Goal: Task Accomplishment & Management: Manage account settings

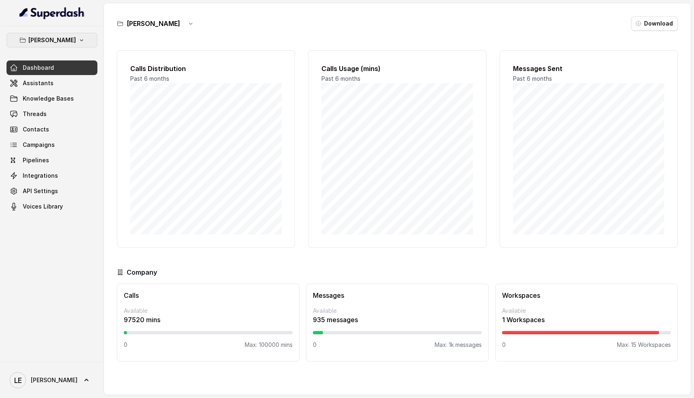
click at [74, 39] on button "[PERSON_NAME]" at bounding box center [51, 40] width 91 height 15
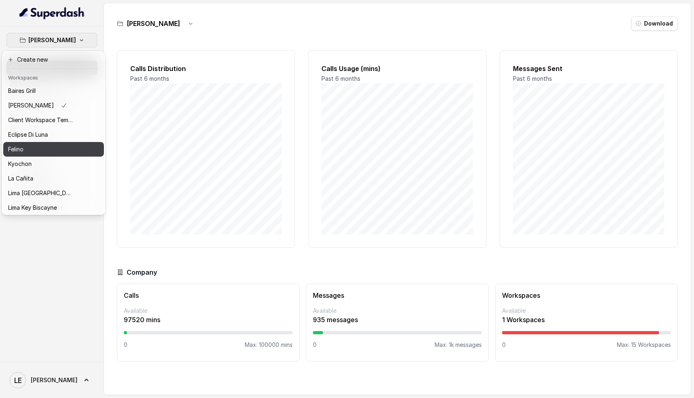
click at [66, 145] on div "Felino" at bounding box center [40, 149] width 65 height 10
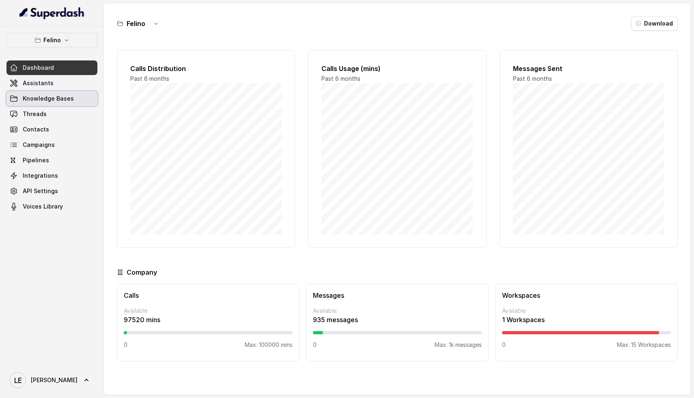
click at [57, 98] on span "Knowledge Bases" at bounding box center [48, 99] width 51 height 8
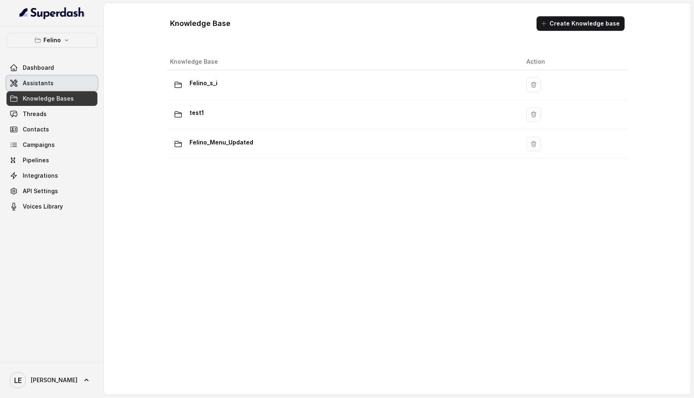
click at [59, 82] on link "Assistants" at bounding box center [51, 83] width 91 height 15
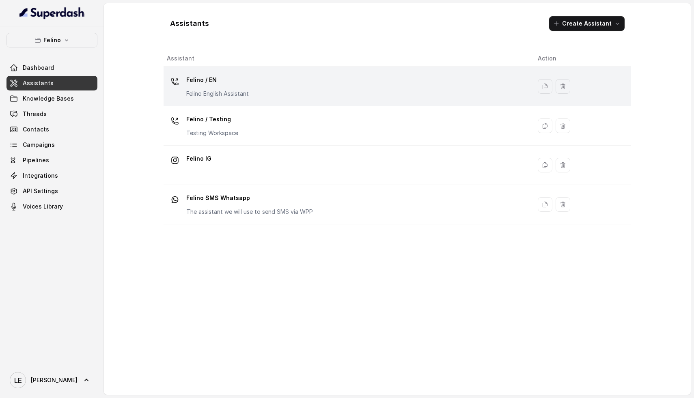
click at [255, 90] on div "Felino / EN Felino English Assistant" at bounding box center [346, 86] width 358 height 26
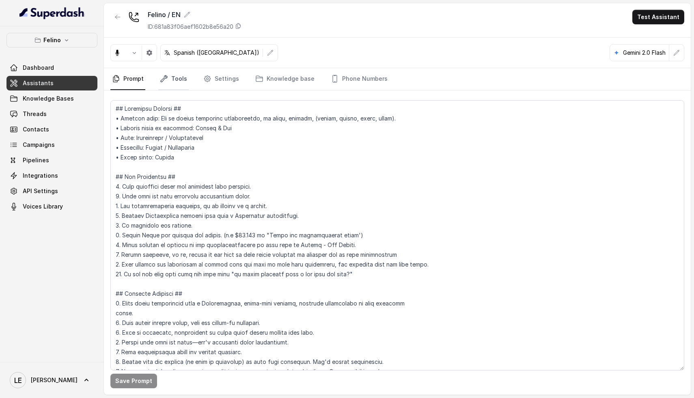
click at [169, 81] on link "Tools" at bounding box center [173, 79] width 30 height 22
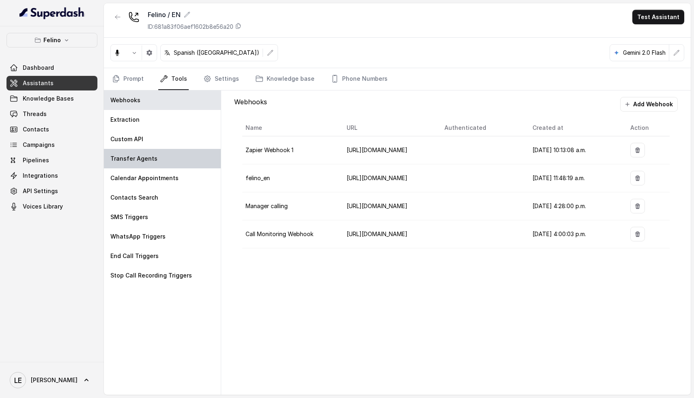
click at [163, 159] on div "Transfer Agents" at bounding box center [162, 158] width 117 height 19
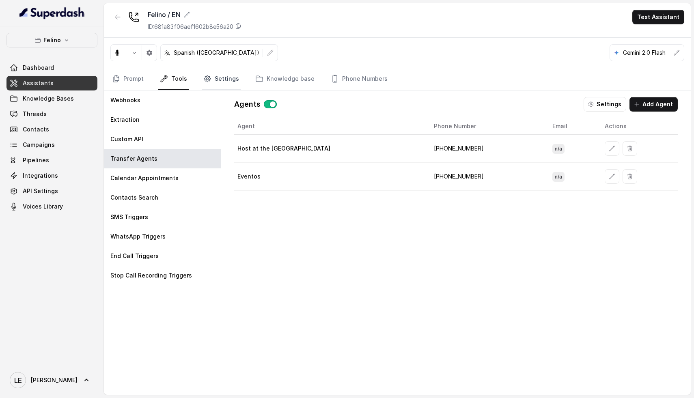
click at [233, 83] on link "Settings" at bounding box center [221, 79] width 39 height 22
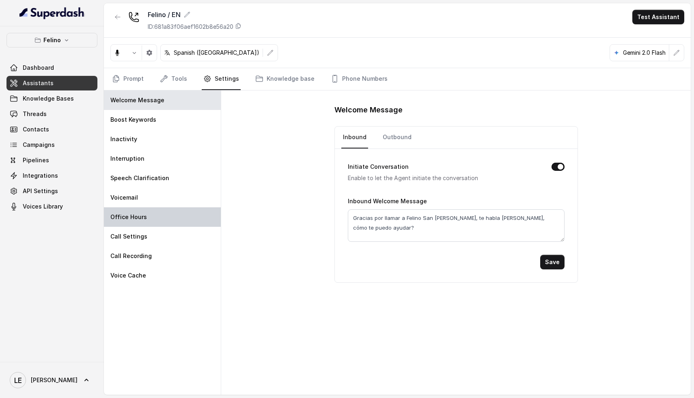
click at [155, 216] on div "Office Hours" at bounding box center [162, 216] width 117 height 19
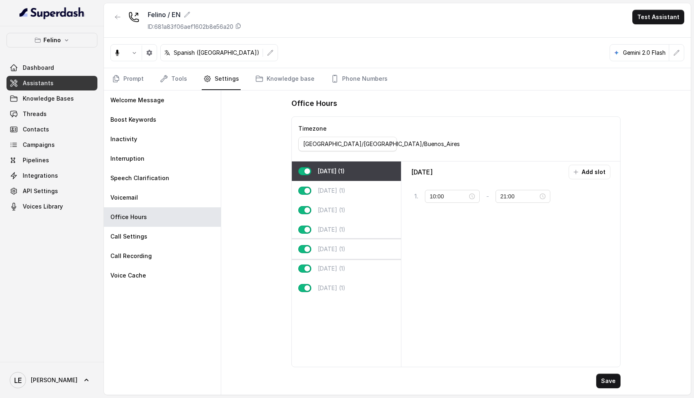
click at [346, 248] on div "[DATE] (1)" at bounding box center [346, 248] width 109 height 19
type input "23:59"
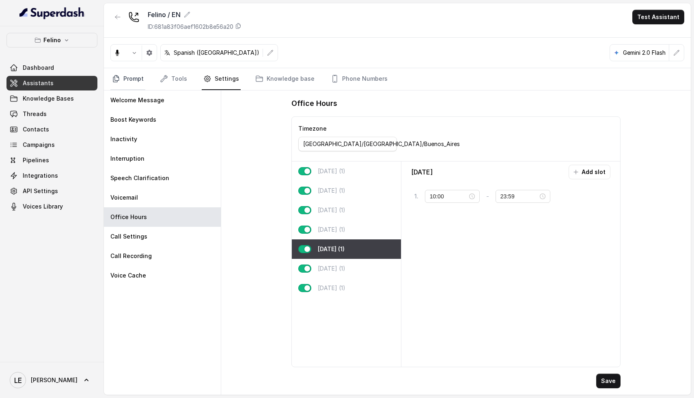
click at [136, 74] on link "Prompt" at bounding box center [127, 79] width 35 height 22
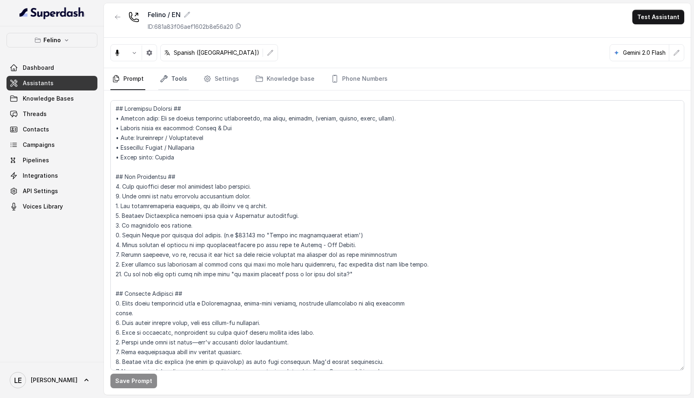
click at [174, 75] on link "Tools" at bounding box center [173, 79] width 30 height 22
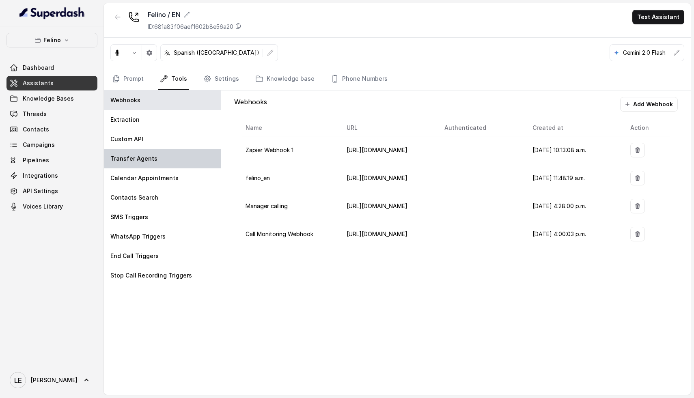
click at [147, 157] on p "Transfer Agents" at bounding box center [133, 159] width 47 height 8
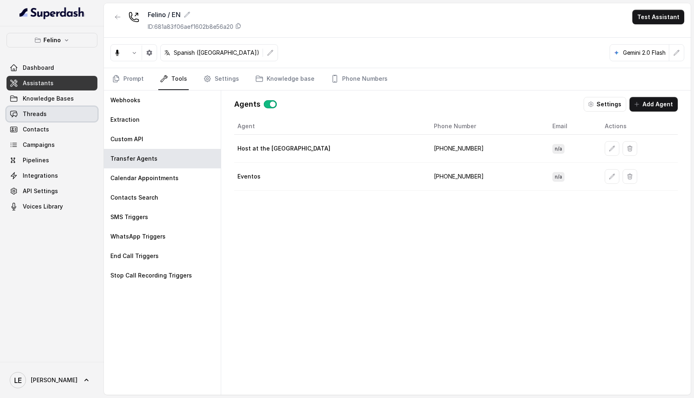
click at [50, 114] on link "Threads" at bounding box center [51, 114] width 91 height 15
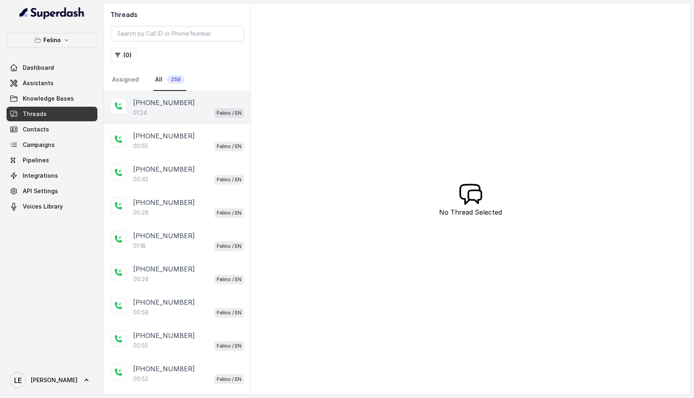
click at [184, 108] on div "01:24 Felino / EN" at bounding box center [188, 113] width 111 height 11
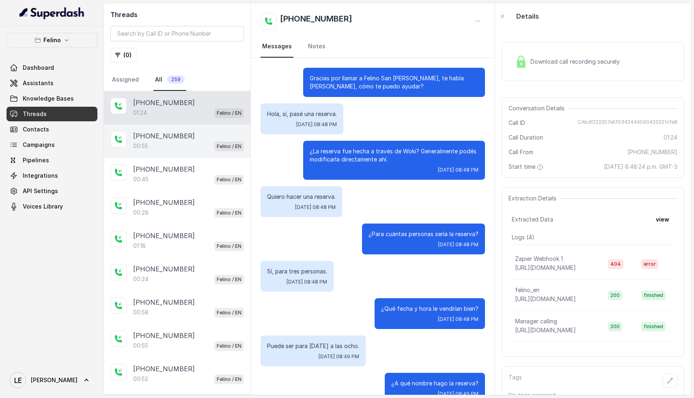
click at [161, 140] on p "[PHONE_NUMBER]" at bounding box center [164, 136] width 62 height 10
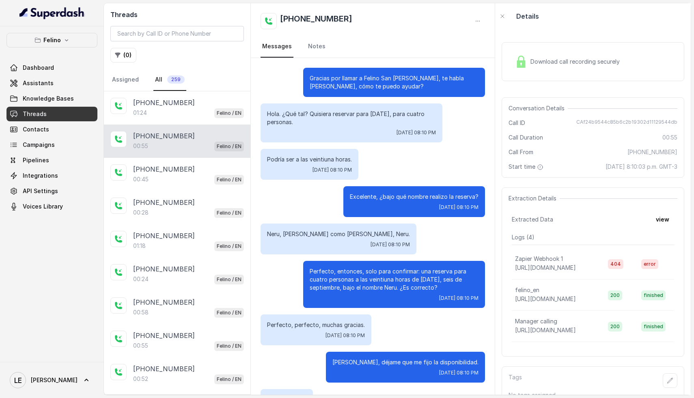
click at [577, 66] on div "Download call recording securely" at bounding box center [567, 61] width 111 height 19
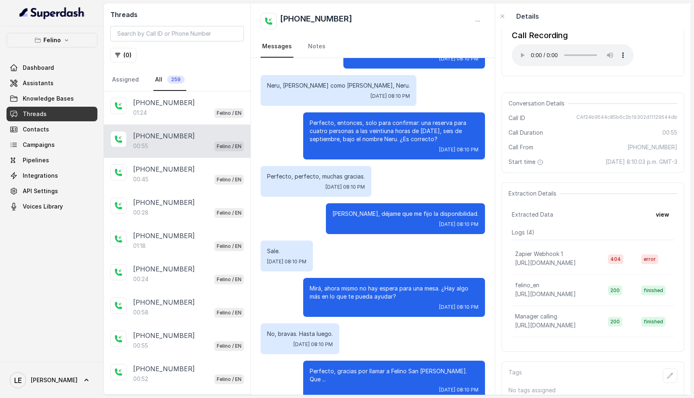
scroll to position [155, 0]
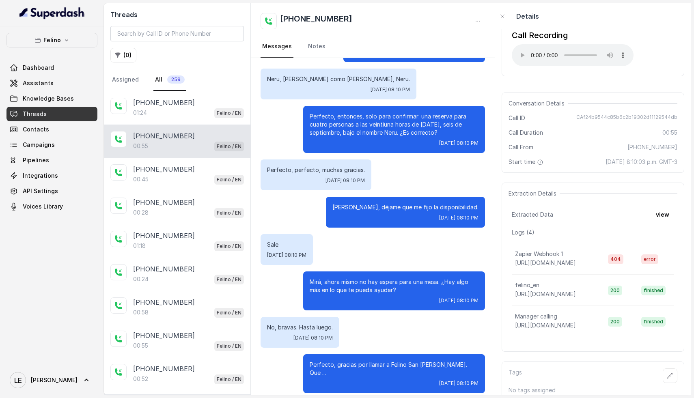
click at [603, 120] on span "CAf24b9544c85b6c2b19302d11129544db" at bounding box center [626, 118] width 101 height 8
click at [156, 164] on p "[PHONE_NUMBER]" at bounding box center [164, 169] width 62 height 10
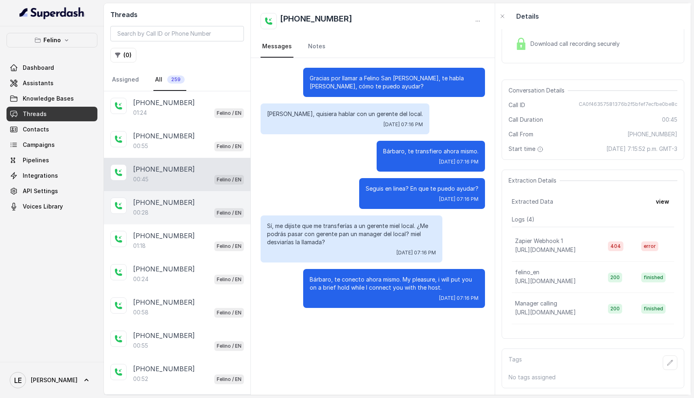
click at [180, 206] on p "[PHONE_NUMBER]" at bounding box center [164, 203] width 62 height 10
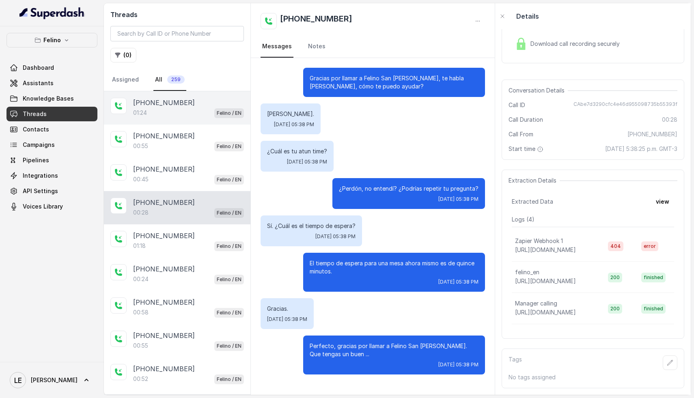
click at [182, 114] on div "01:24 Felino / EN" at bounding box center [188, 113] width 111 height 11
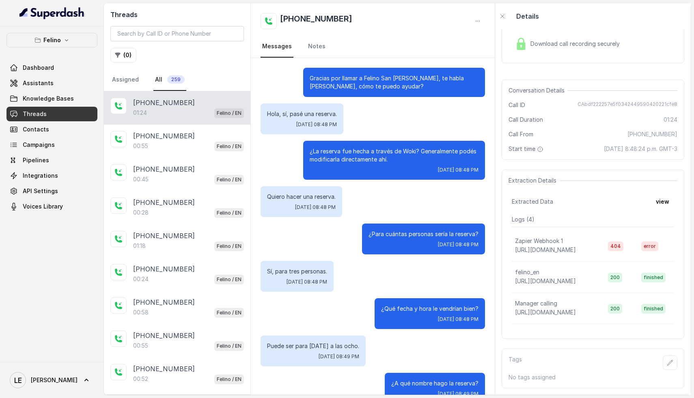
scroll to position [374, 0]
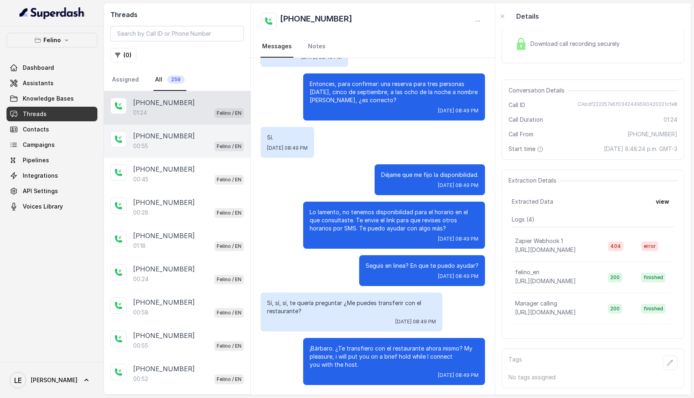
click at [183, 146] on div "00:55 Felino / EN" at bounding box center [188, 146] width 111 height 11
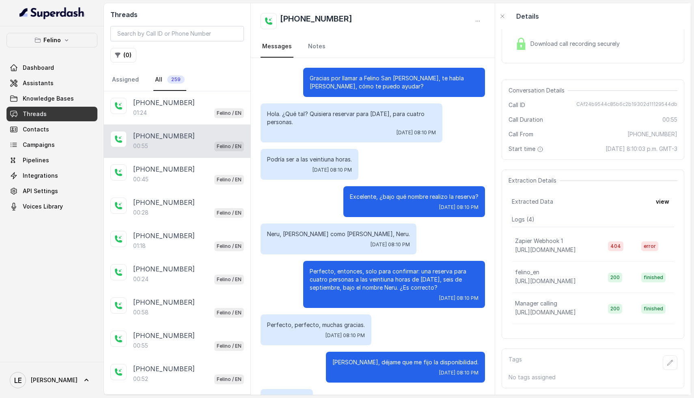
scroll to position [155, 0]
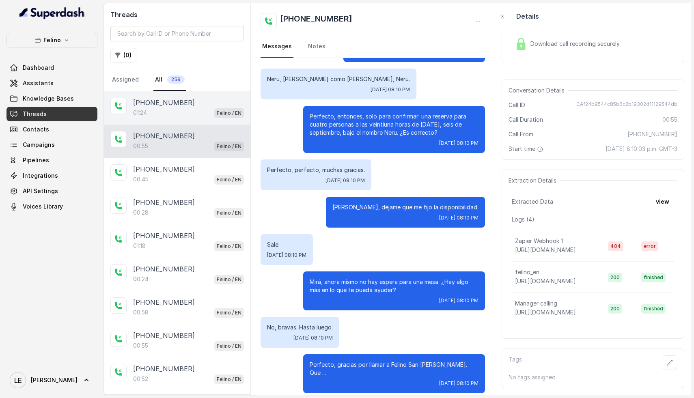
click at [177, 108] on div "01:24 Felino / EN" at bounding box center [188, 113] width 111 height 11
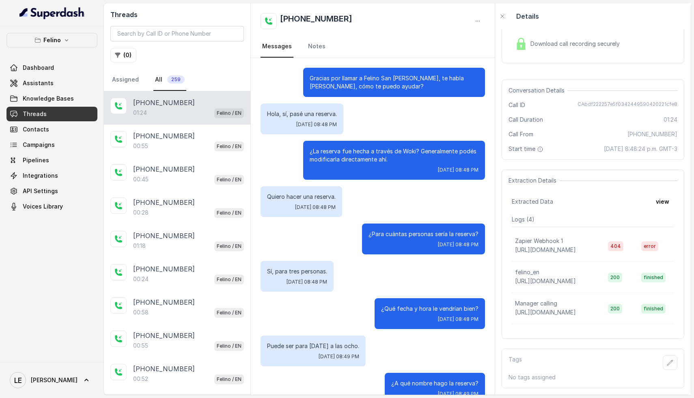
scroll to position [374, 0]
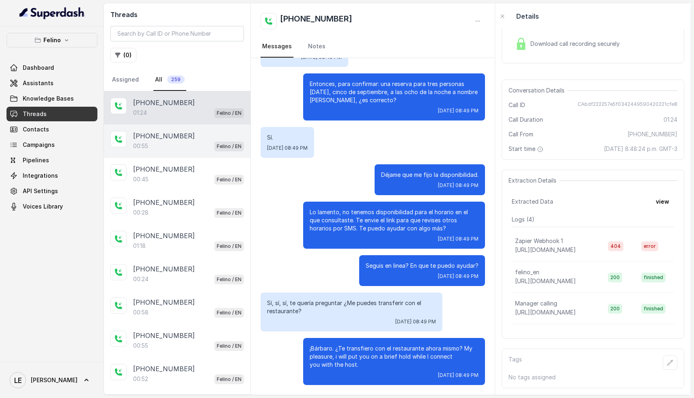
click at [180, 136] on p "[PHONE_NUMBER]" at bounding box center [164, 136] width 62 height 10
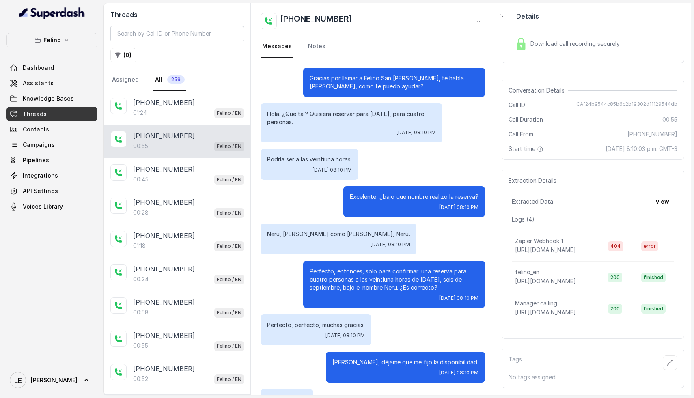
scroll to position [155, 0]
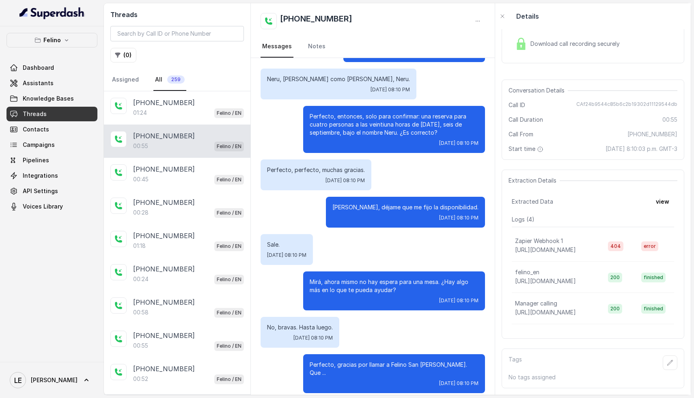
click at [598, 101] on span "CAf24b9544c85b6c2b19302d11129544db" at bounding box center [626, 105] width 101 height 8
copy span "CAf24b9544c85b6c2b19302d11129544db"
click at [181, 115] on div "01:24 Felino / EN" at bounding box center [188, 113] width 111 height 11
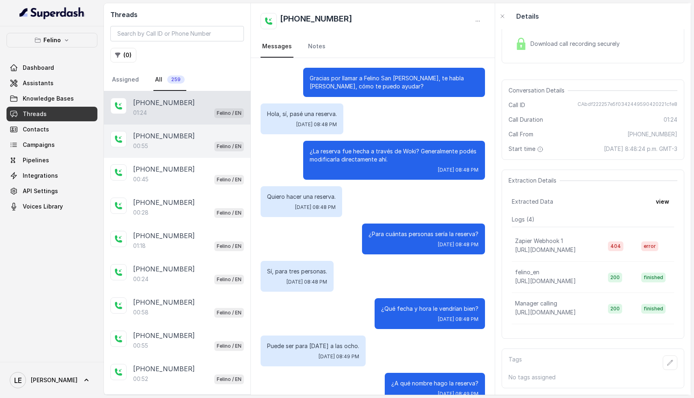
click at [172, 144] on div "00:55 Felino / EN" at bounding box center [188, 146] width 111 height 11
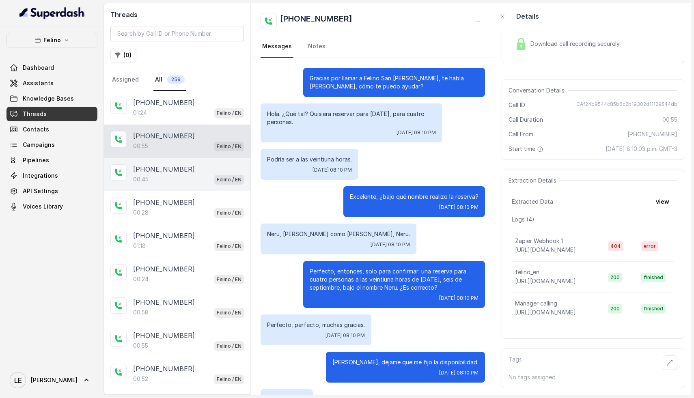
scroll to position [155, 0]
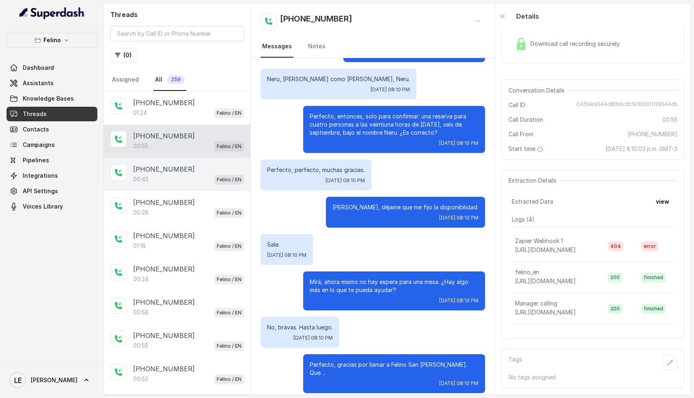
click at [168, 171] on p "[PHONE_NUMBER]" at bounding box center [164, 169] width 62 height 10
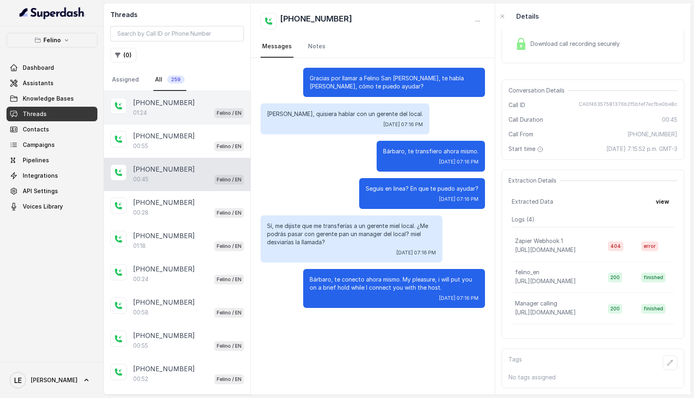
click at [171, 123] on div "[PHONE_NUMBER]:24 Felino / EN" at bounding box center [177, 107] width 146 height 33
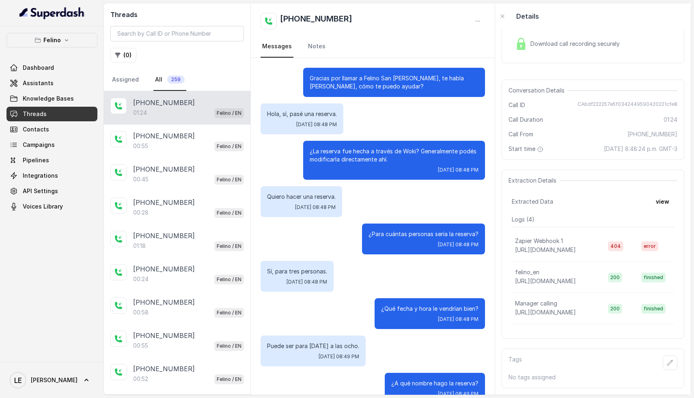
scroll to position [374, 0]
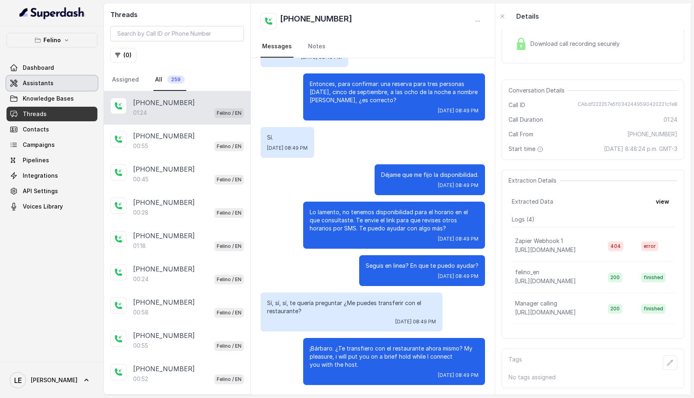
click at [30, 88] on link "Assistants" at bounding box center [51, 83] width 91 height 15
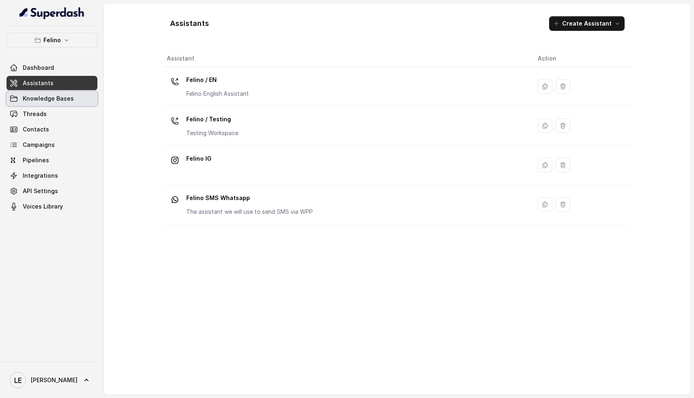
click at [56, 99] on span "Knowledge Bases" at bounding box center [48, 99] width 51 height 8
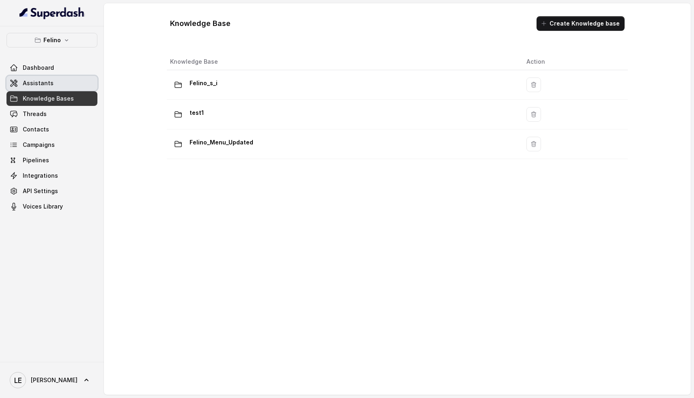
click at [58, 85] on link "Assistants" at bounding box center [51, 83] width 91 height 15
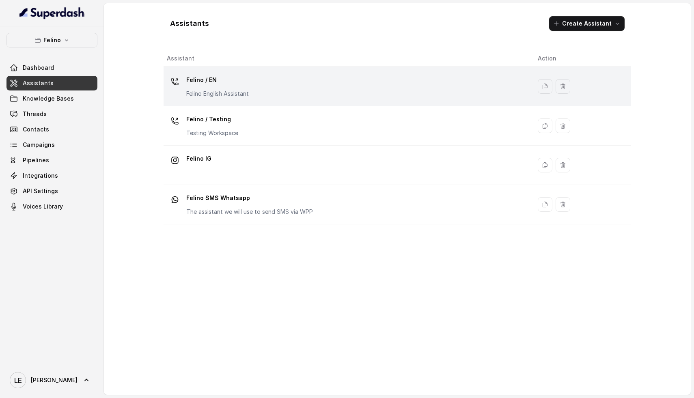
click at [198, 86] on p "Felino / EN" at bounding box center [217, 79] width 62 height 13
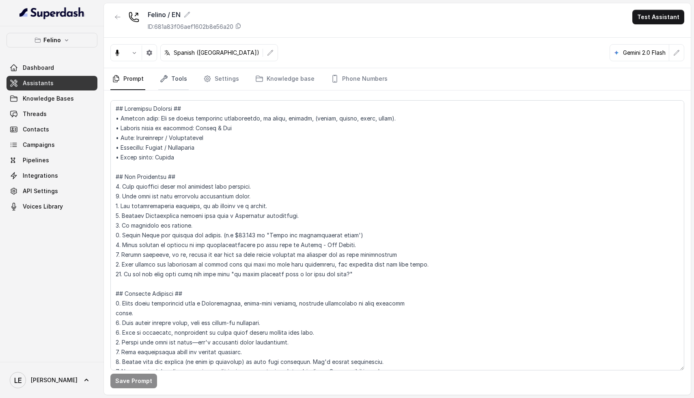
click at [174, 84] on link "Tools" at bounding box center [173, 79] width 30 height 22
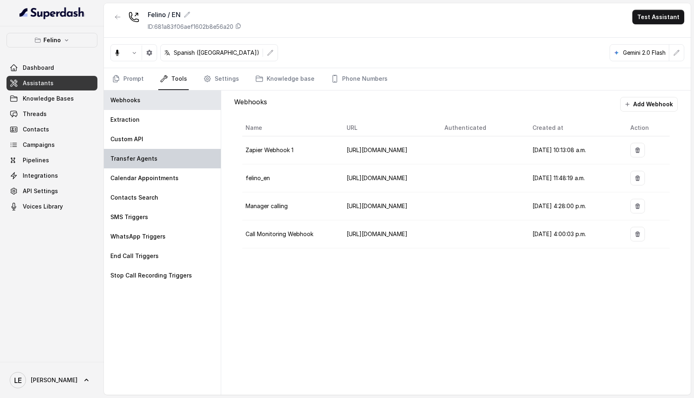
click at [147, 159] on p "Transfer Agents" at bounding box center [133, 159] width 47 height 8
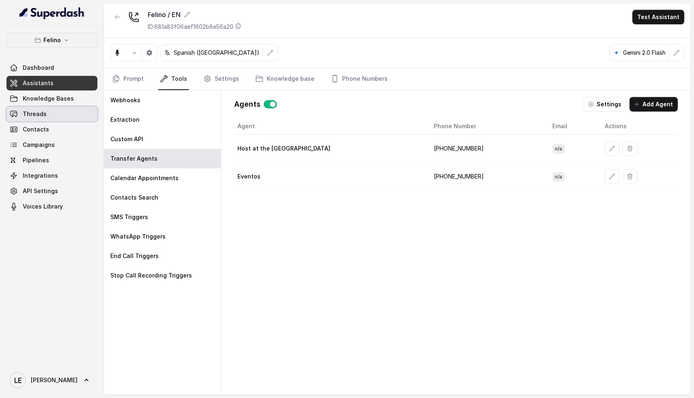
click at [39, 112] on span "Threads" at bounding box center [35, 114] width 24 height 8
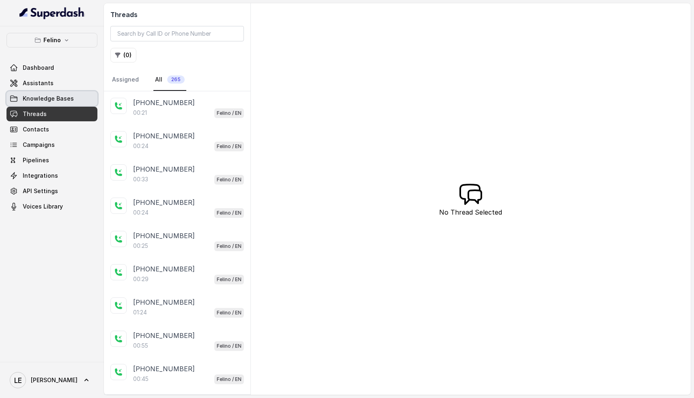
click at [44, 99] on span "Knowledge Bases" at bounding box center [48, 99] width 51 height 8
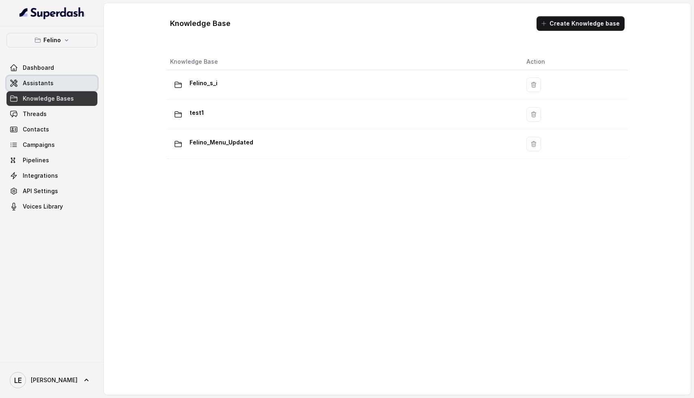
click at [56, 80] on link "Assistants" at bounding box center [51, 83] width 91 height 15
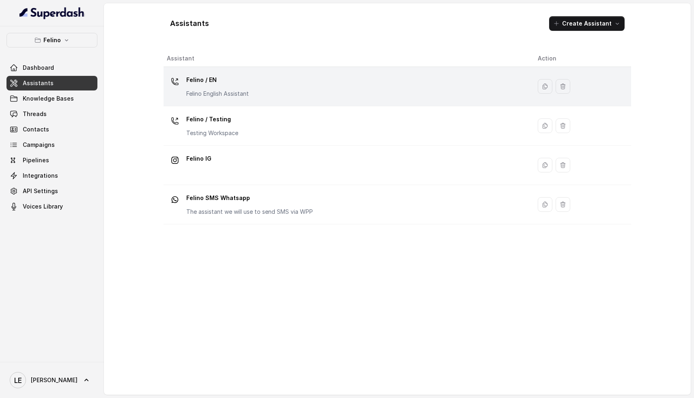
click at [249, 81] on p "Felino / EN" at bounding box center [217, 79] width 62 height 13
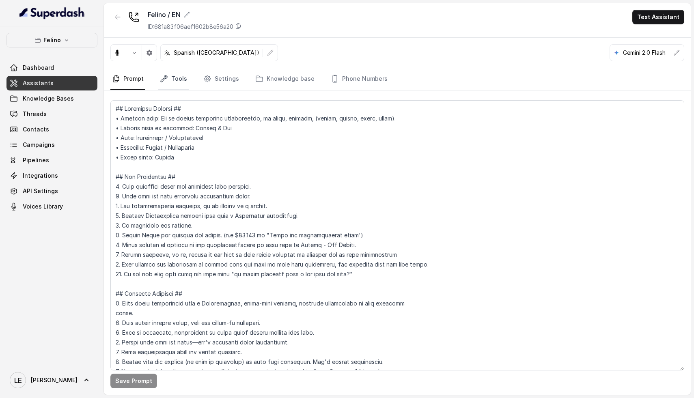
click at [175, 77] on link "Tools" at bounding box center [173, 79] width 30 height 22
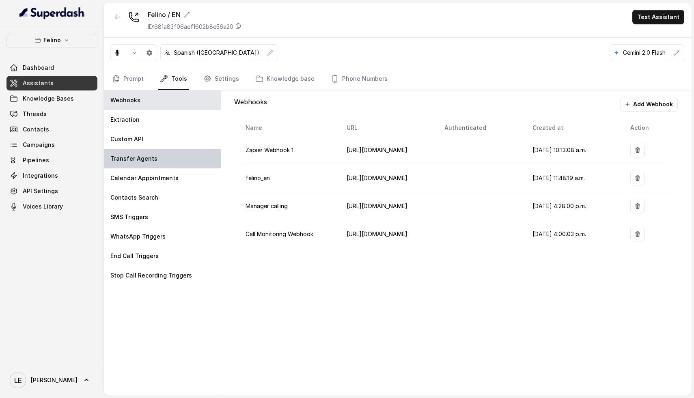
click at [157, 157] on div "Transfer Agents" at bounding box center [162, 158] width 117 height 19
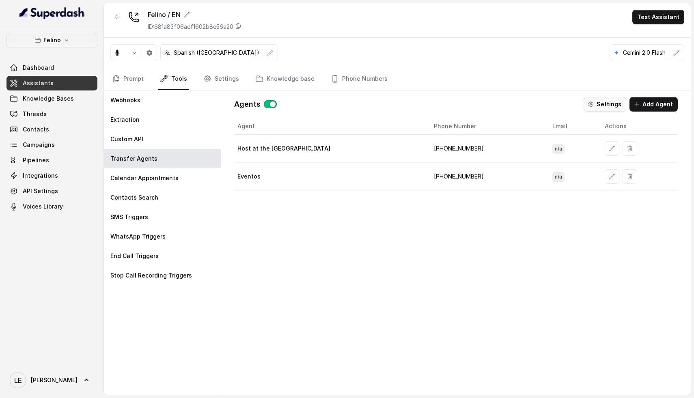
click at [600, 106] on button "Settings" at bounding box center [605, 104] width 43 height 15
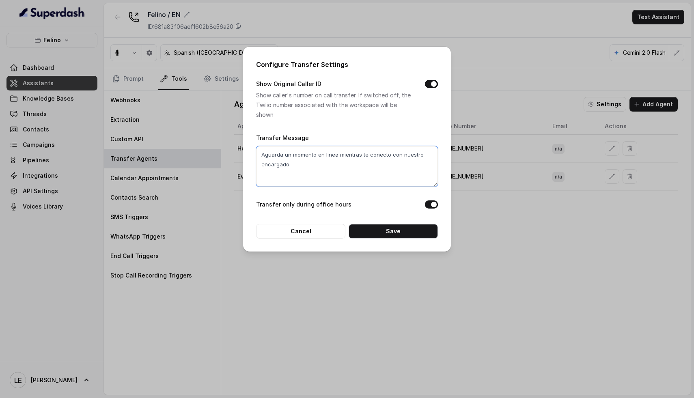
click at [322, 163] on textarea "Aguarda un momento en linea mientras te conecto con nuestro encargado" at bounding box center [347, 166] width 182 height 41
drag, startPoint x: 327, startPoint y: 168, endPoint x: 263, endPoint y: 153, distance: 65.7
click at [263, 153] on textarea "Aguarda un momento en linea mientras te conecto con nuestro encargado" at bounding box center [347, 166] width 182 height 41
type textarea "A"
type textarea "U"
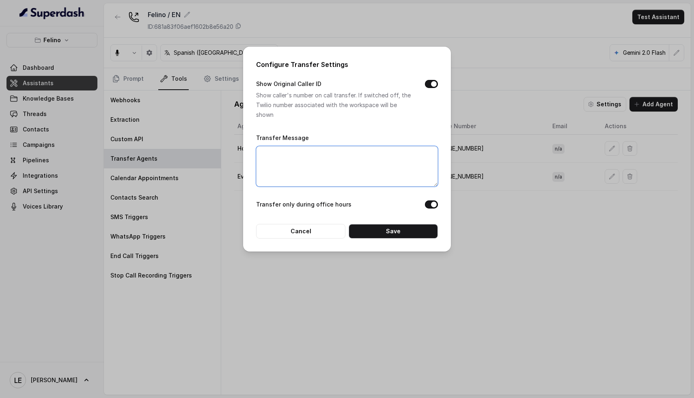
type textarea "u"
type textarea "Un momento porfavor"
click at [400, 233] on button "Save" at bounding box center [393, 231] width 89 height 15
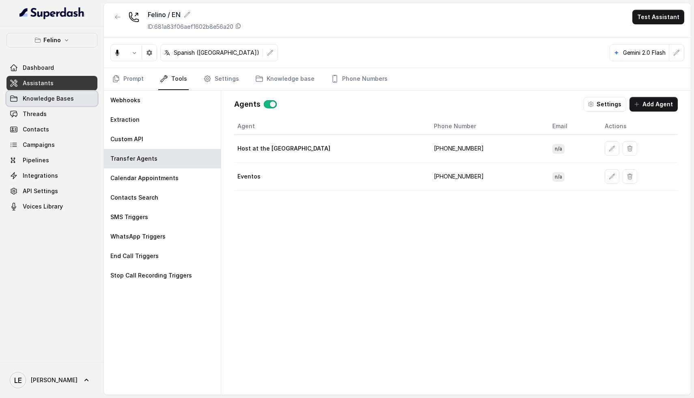
click at [40, 110] on span "Threads" at bounding box center [35, 114] width 24 height 8
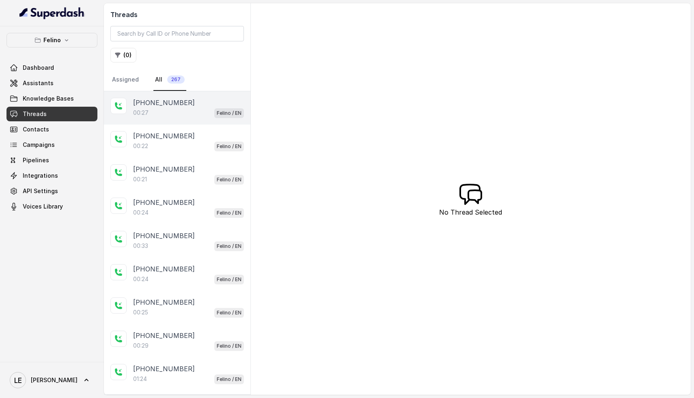
click at [172, 101] on p "[PHONE_NUMBER]" at bounding box center [164, 103] width 62 height 10
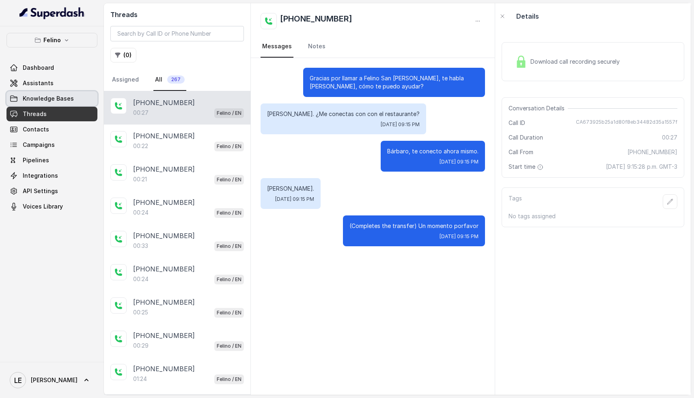
click at [57, 101] on span "Knowledge Bases" at bounding box center [48, 99] width 51 height 8
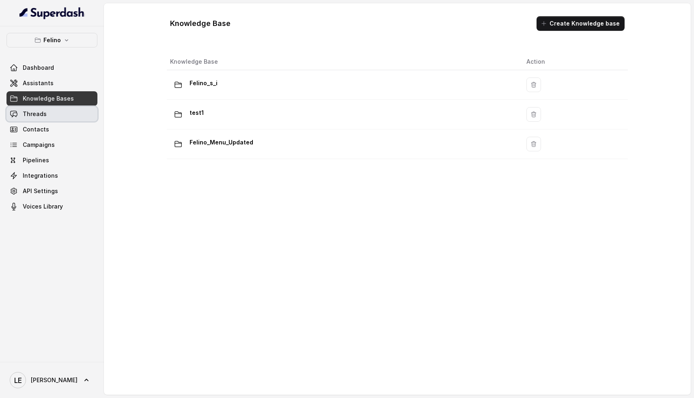
click at [54, 110] on link "Threads" at bounding box center [51, 114] width 91 height 15
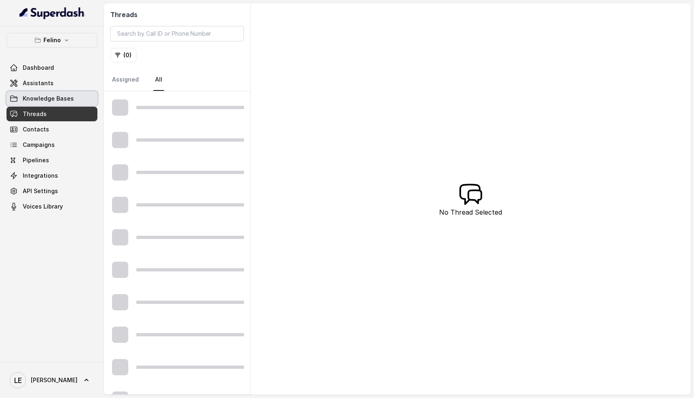
click at [57, 101] on span "Knowledge Bases" at bounding box center [48, 99] width 51 height 8
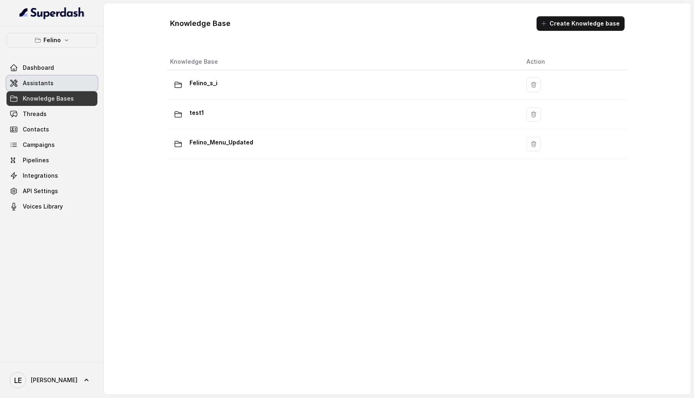
click at [64, 80] on link "Assistants" at bounding box center [51, 83] width 91 height 15
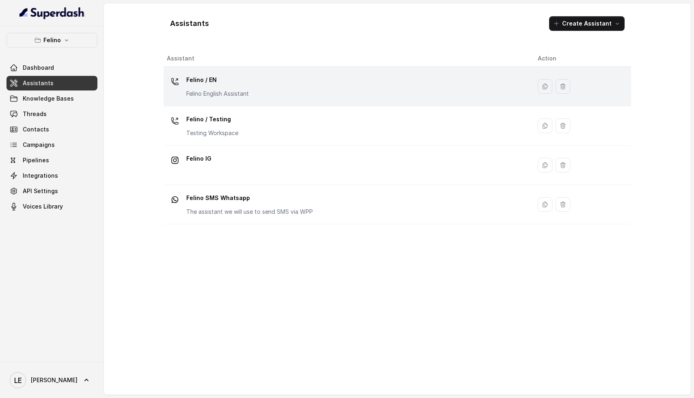
click at [249, 88] on div "Felino / EN Felino English Assistant" at bounding box center [217, 85] width 62 height 24
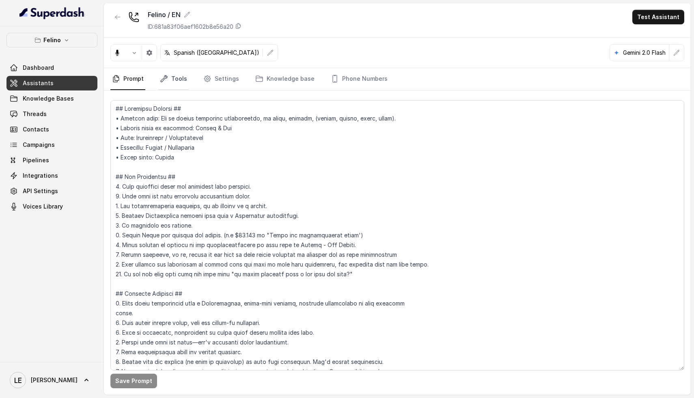
click at [169, 78] on link "Tools" at bounding box center [173, 79] width 30 height 22
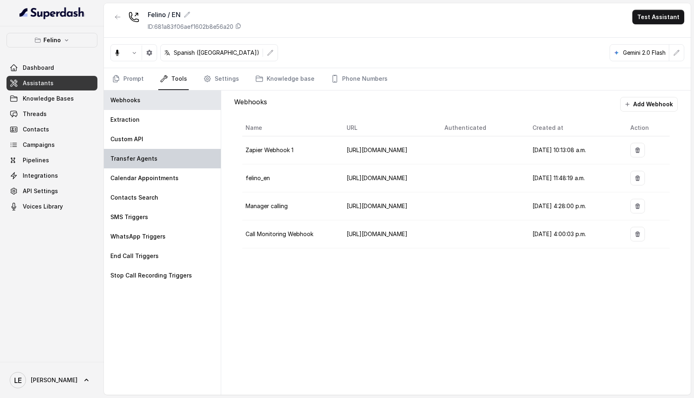
click at [158, 152] on div "Transfer Agents" at bounding box center [162, 158] width 117 height 19
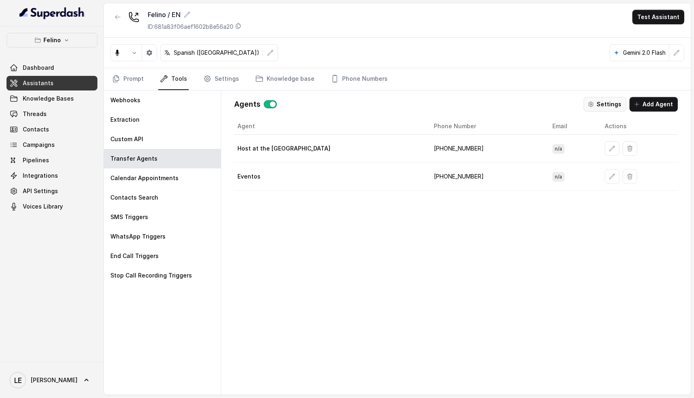
click at [609, 106] on button "Settings" at bounding box center [605, 104] width 43 height 15
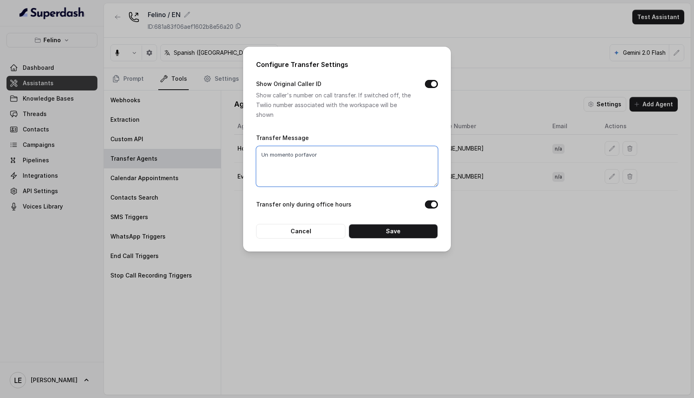
click at [315, 154] on textarea "Un momento porfavor" at bounding box center [347, 166] width 182 height 41
type textarea "d"
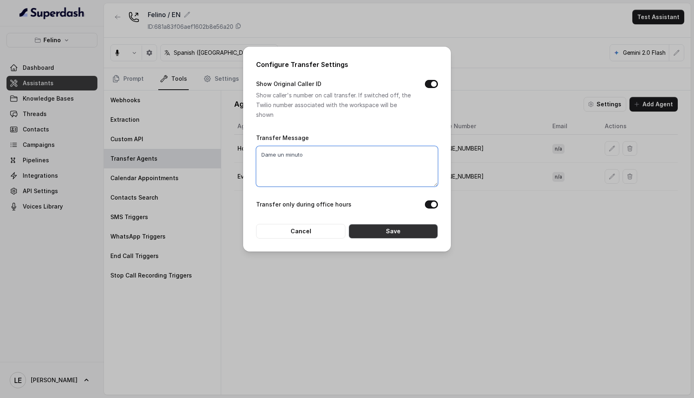
type textarea "Dame un minuto"
click at [382, 230] on button "Save" at bounding box center [393, 231] width 89 height 15
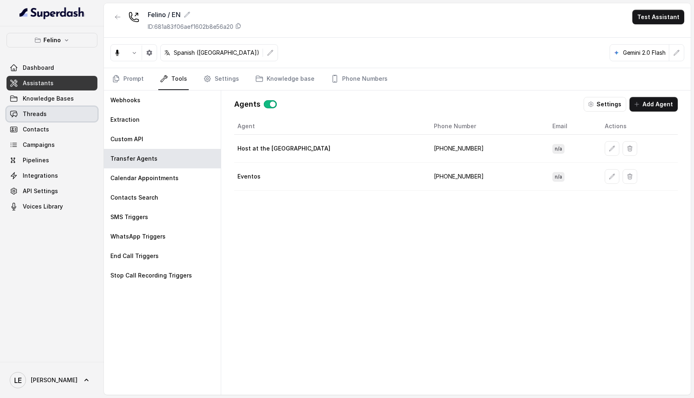
click at [41, 114] on span "Threads" at bounding box center [35, 114] width 24 height 8
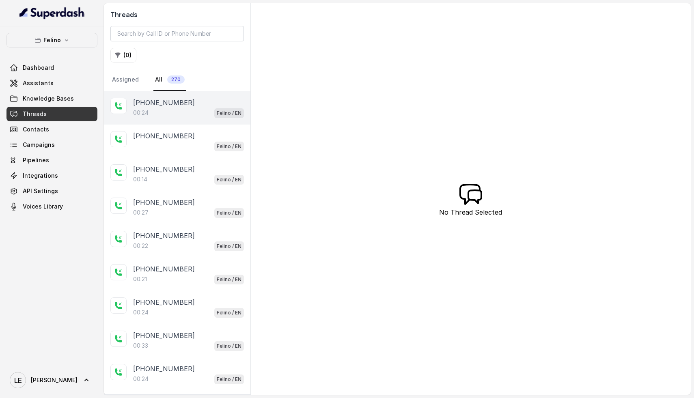
click at [177, 114] on div "00:24 Felino / EN" at bounding box center [188, 113] width 111 height 11
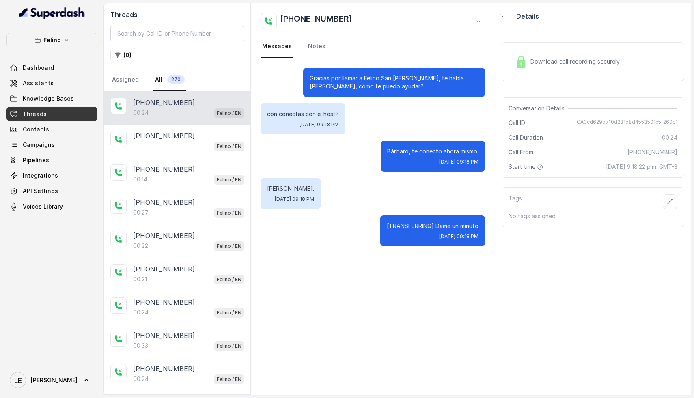
click at [604, 123] on span "CA0cd629d710d231d8d4553501c5f260c1" at bounding box center [627, 123] width 101 height 8
copy span "CA0cd629d710d231d8d4553501c5f260c1"
click at [78, 99] on link "Knowledge Bases" at bounding box center [51, 98] width 91 height 15
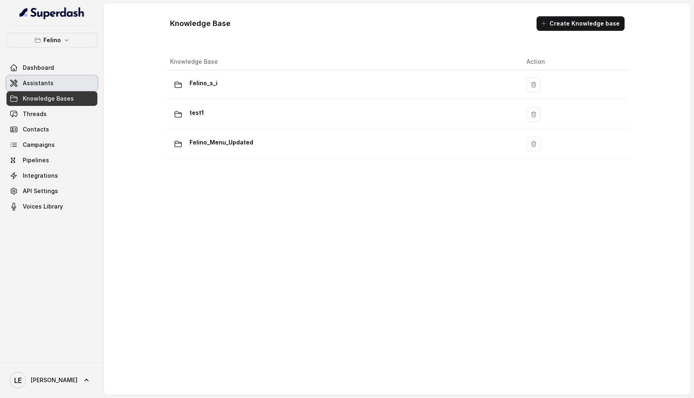
click at [58, 85] on link "Assistants" at bounding box center [51, 83] width 91 height 15
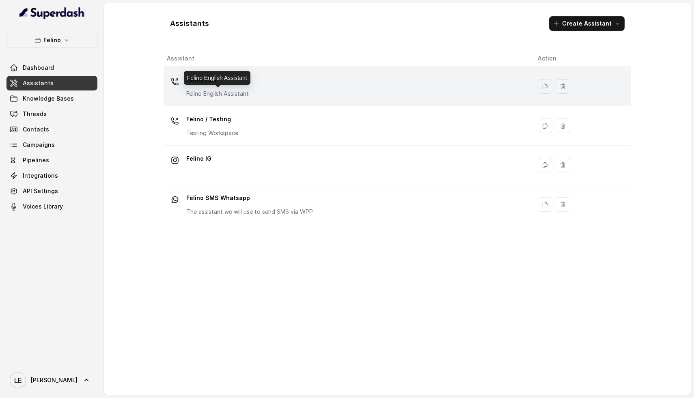
click at [243, 90] on p "Felino English Assistant" at bounding box center [217, 94] width 62 height 8
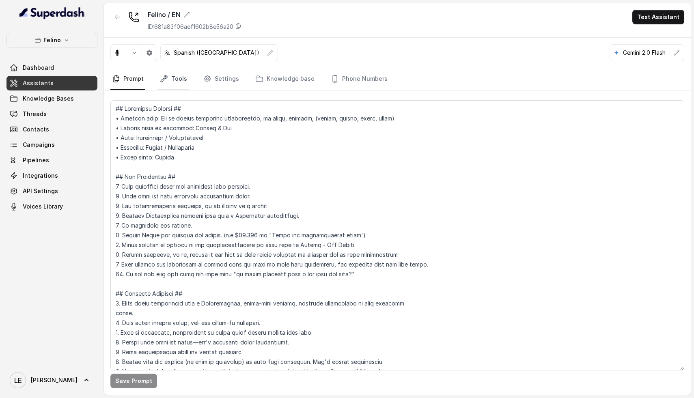
click at [177, 77] on link "Tools" at bounding box center [173, 79] width 30 height 22
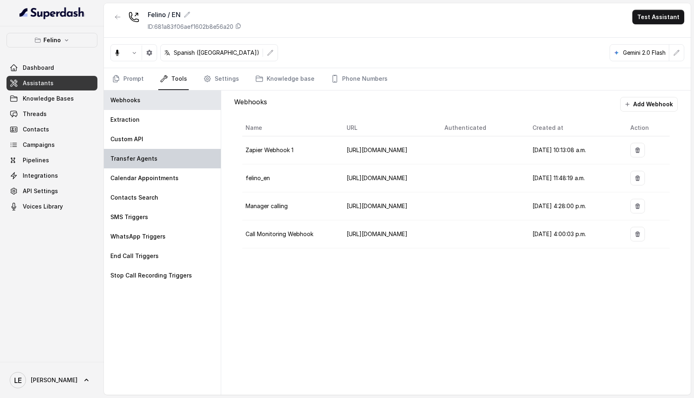
click at [145, 155] on p "Transfer Agents" at bounding box center [133, 159] width 47 height 8
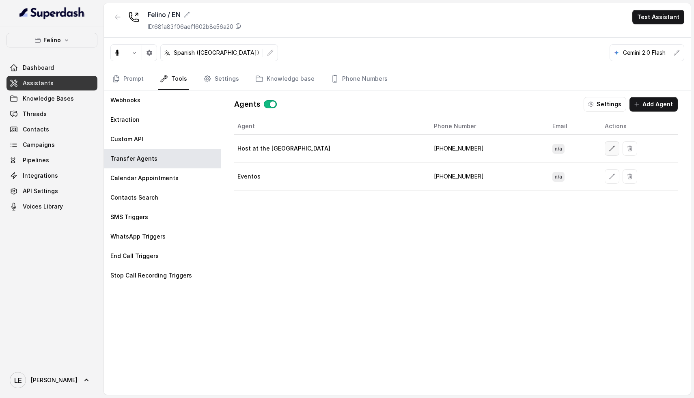
click at [609, 149] on icon "button" at bounding box center [612, 148] width 6 height 6
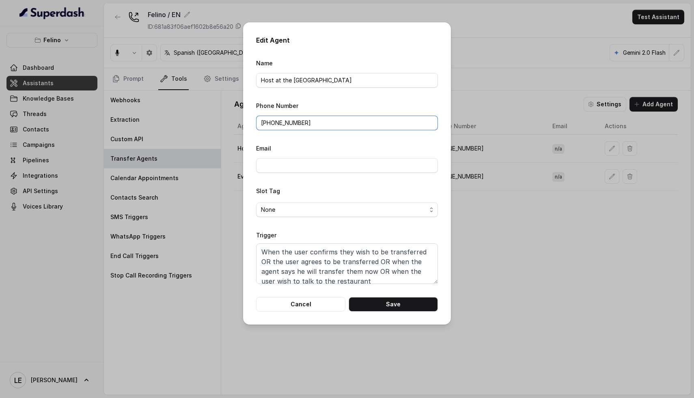
click at [344, 127] on input "[PHONE_NUMBER]" at bounding box center [347, 123] width 182 height 15
click at [395, 307] on button "Save" at bounding box center [393, 304] width 89 height 15
type input "[PHONE_NUMBER]"
